Goal: Task Accomplishment & Management: Complete application form

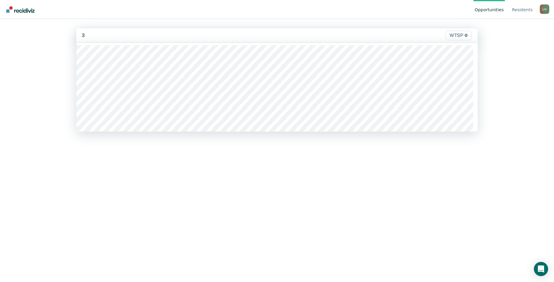
type input "3a"
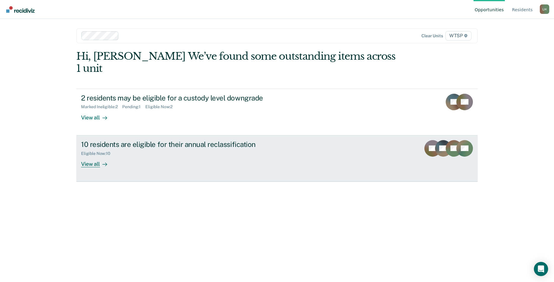
click at [102, 162] on icon at bounding box center [104, 164] width 5 height 5
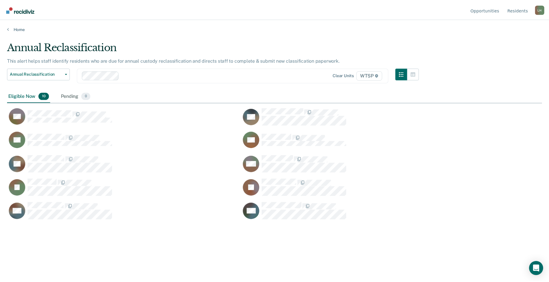
scroll to position [193, 535]
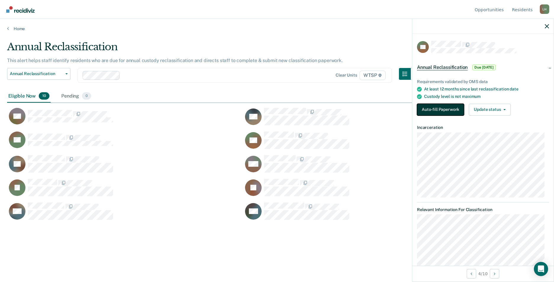
click at [454, 107] on button "Auto-fill Paperwork" at bounding box center [440, 110] width 47 height 12
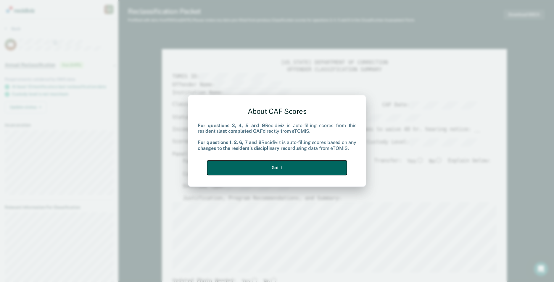
click at [333, 169] on button "Got it" at bounding box center [277, 168] width 140 height 14
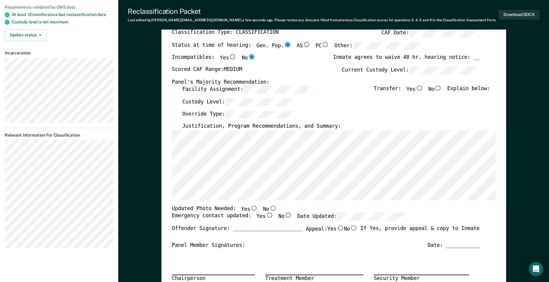
scroll to position [59, 0]
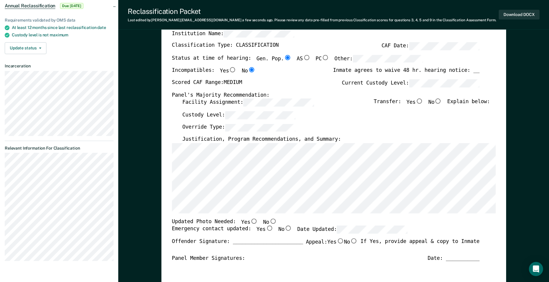
click at [442, 102] on input "No" at bounding box center [439, 101] width 8 height 5
type textarea "x"
radio input "true"
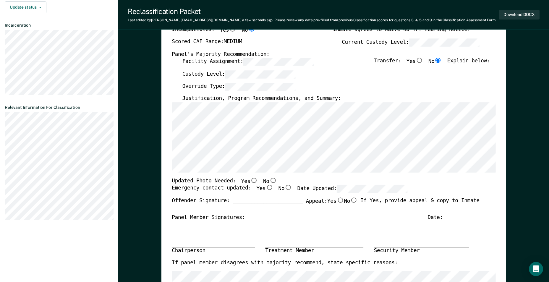
scroll to position [89, 0]
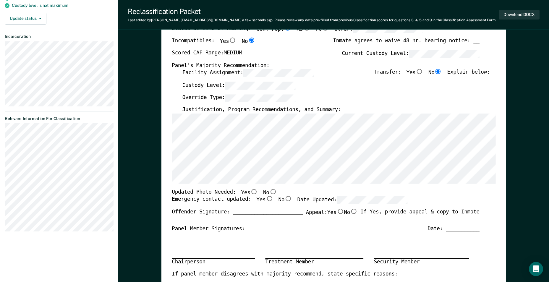
click at [269, 191] on input "No" at bounding box center [273, 191] width 8 height 5
type textarea "x"
radio input "true"
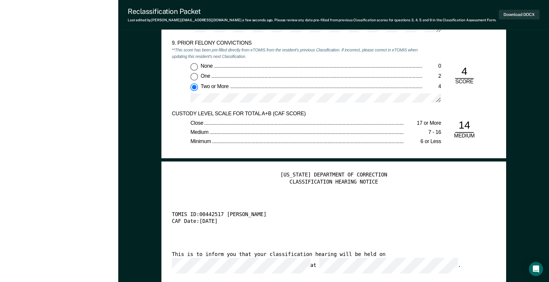
scroll to position [1420, 0]
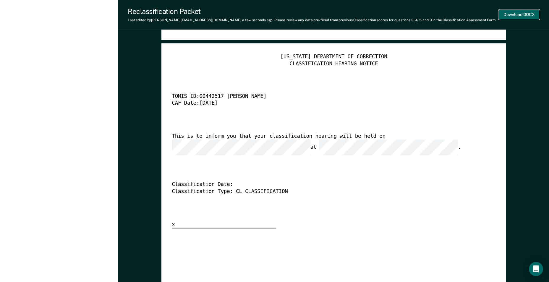
click at [519, 14] on button "Download DOCX" at bounding box center [519, 15] width 41 height 10
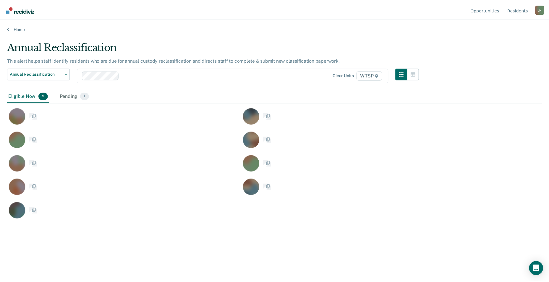
scroll to position [193, 535]
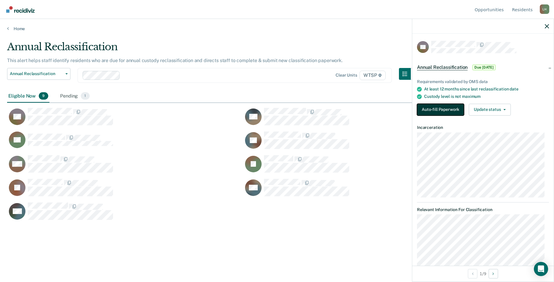
click at [446, 110] on button "Auto-fill Paperwork" at bounding box center [440, 110] width 47 height 12
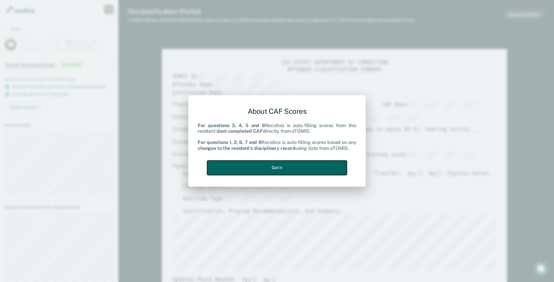
click at [339, 165] on button "Got it" at bounding box center [277, 168] width 140 height 14
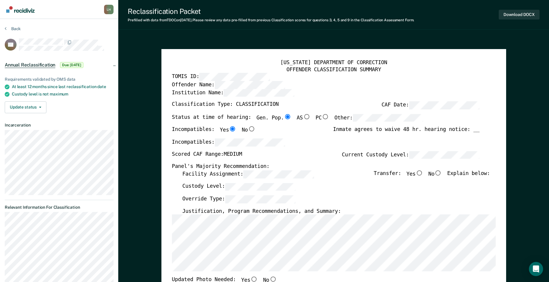
click at [442, 174] on input "No" at bounding box center [439, 172] width 8 height 5
type textarea "x"
radio input "true"
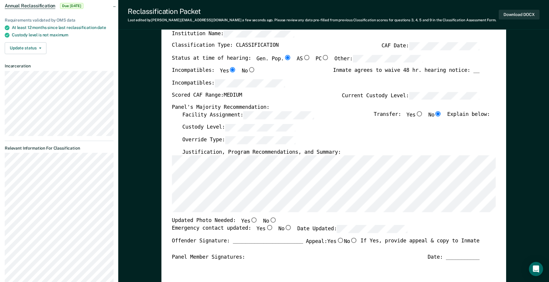
click at [269, 219] on input "No" at bounding box center [273, 220] width 8 height 5
type textarea "x"
radio input "true"
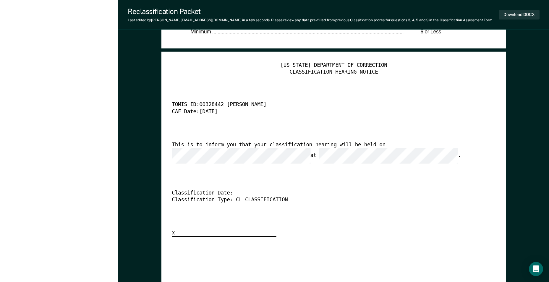
scroll to position [1420, 0]
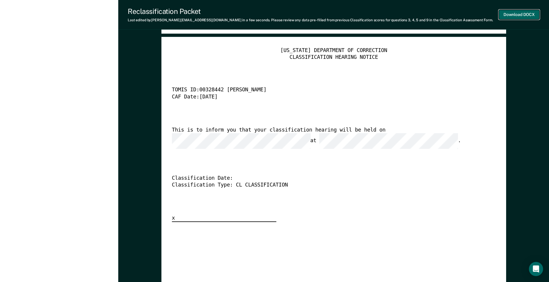
click at [517, 12] on button "Download DOCX" at bounding box center [519, 15] width 41 height 10
type textarea "x"
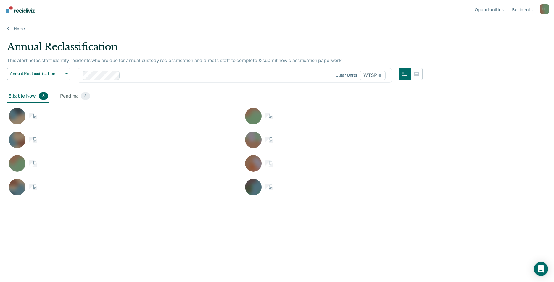
scroll to position [193, 535]
